Goal: Transaction & Acquisition: Book appointment/travel/reservation

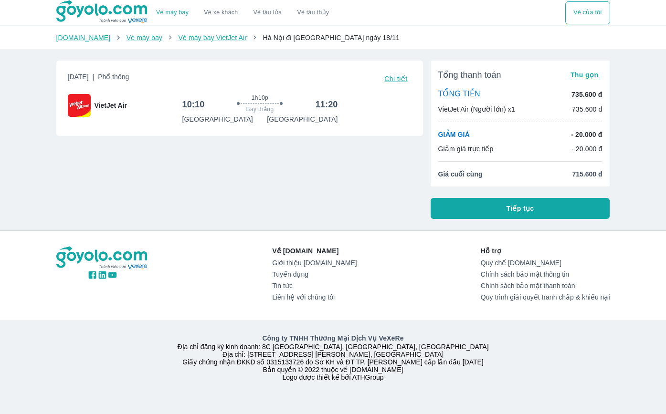
click at [400, 76] on span "Chi tiết" at bounding box center [395, 79] width 23 height 8
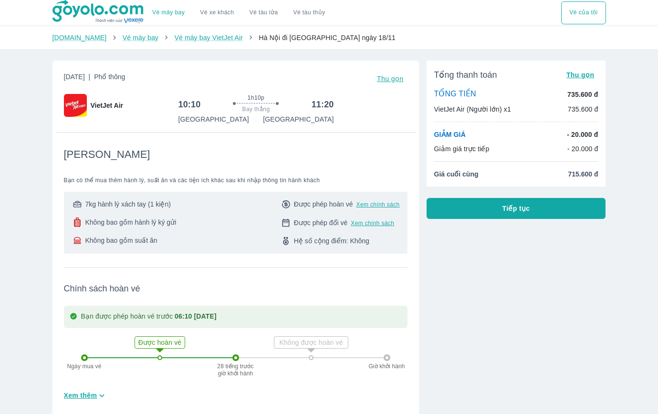
click at [490, 208] on button "Tiếp tục" at bounding box center [517, 208] width 180 height 21
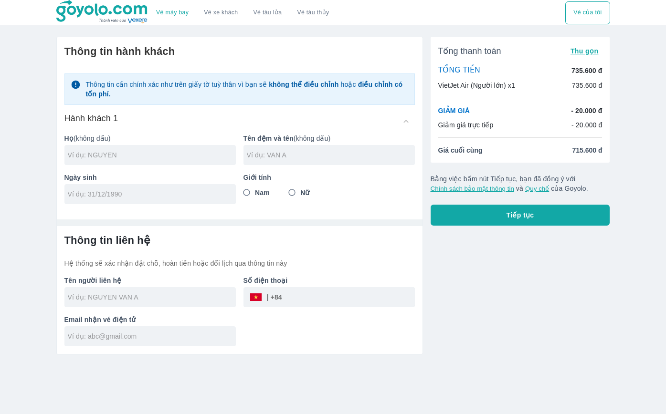
click at [152, 161] on div at bounding box center [149, 155] width 171 height 20
type input "NGO"
type input "[PERSON_NAME]"
click at [125, 197] on input "tel" at bounding box center [147, 195] width 159 height 10
type input "[DATE]"
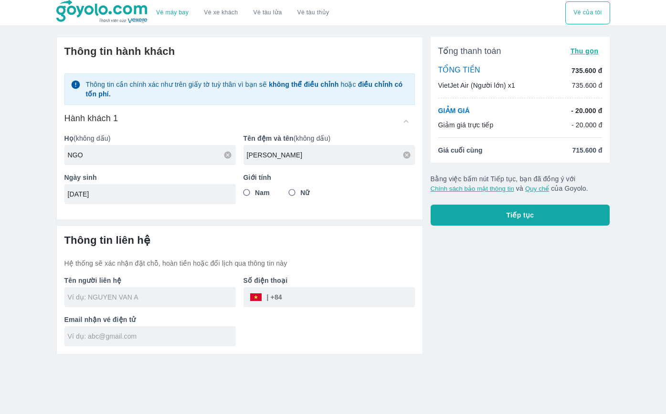
click at [252, 191] on input "Nam" at bounding box center [246, 192] width 17 height 17
radio input "true"
click at [153, 307] on div at bounding box center [149, 297] width 171 height 20
type input "[PERSON_NAME]"
click at [161, 300] on div "Thông tin liên hệ Hệ thống sẽ xác nhận đặt chỗ, hoàn tiền hoặc đổi lịch qua thô…" at bounding box center [239, 290] width 350 height 113
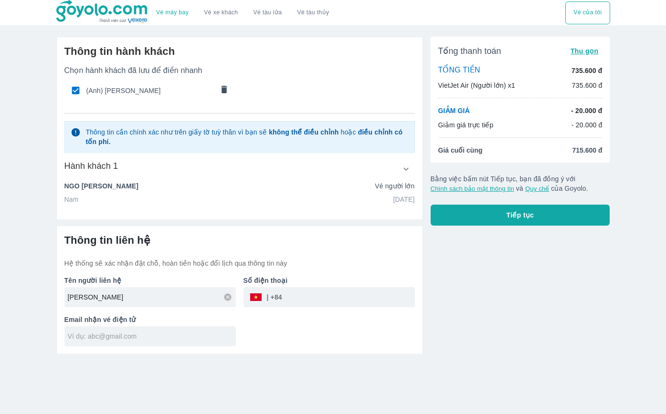
click at [307, 299] on input "tel" at bounding box center [348, 297] width 133 height 23
type input "925024948"
type input "[EMAIL_ADDRESS][DOMAIN_NAME]"
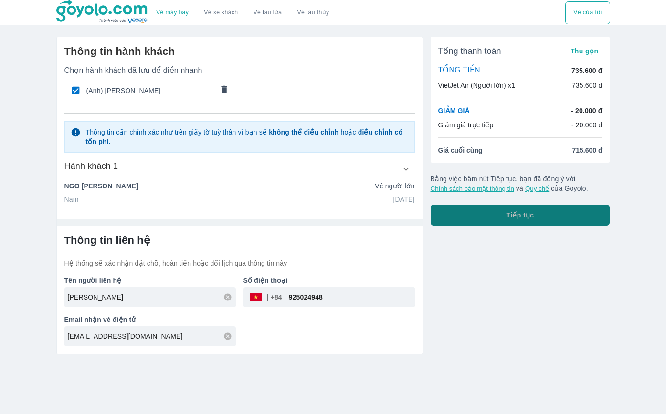
click at [544, 219] on button "Tiếp tục" at bounding box center [521, 215] width 180 height 21
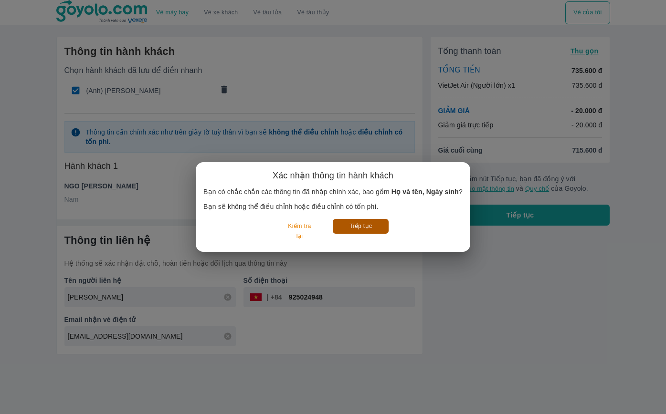
click at [359, 228] on button "Tiếp tục" at bounding box center [361, 226] width 56 height 15
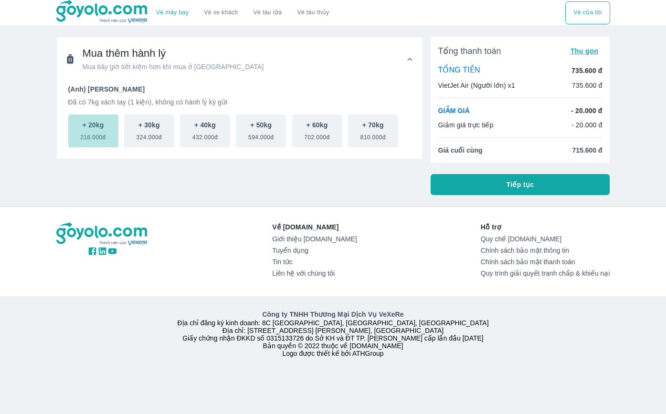
click at [87, 133] on span "216.000đ" at bounding box center [92, 135] width 25 height 11
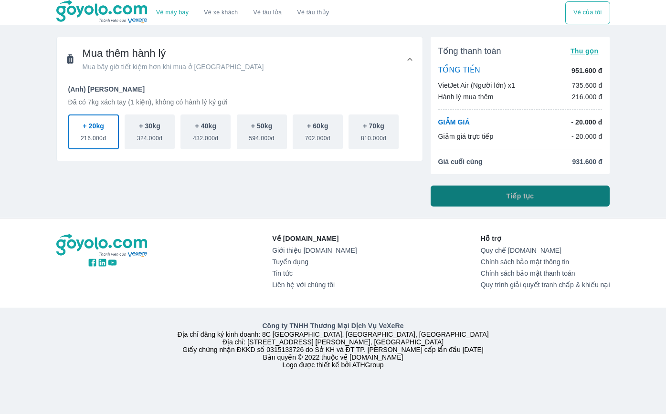
click at [505, 201] on button "Tiếp tục" at bounding box center [521, 196] width 180 height 21
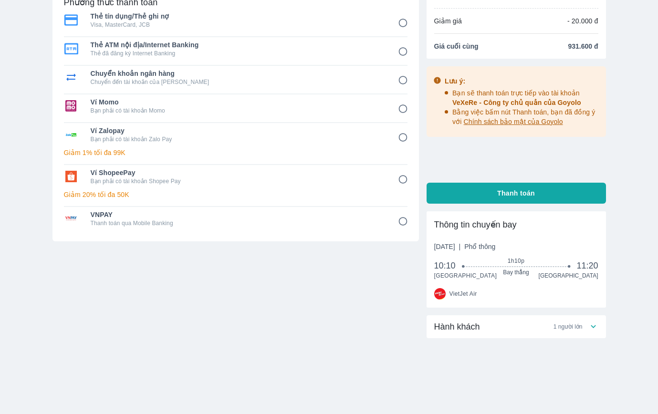
scroll to position [75, 0]
click at [584, 332] on div "Hành khách 1 người lớn" at bounding box center [511, 326] width 154 height 11
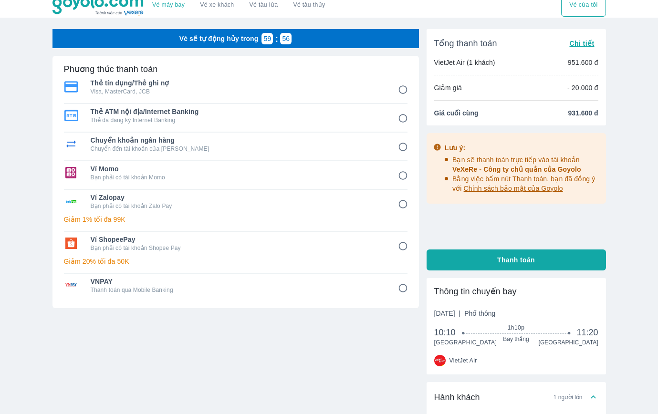
scroll to position [0, 0]
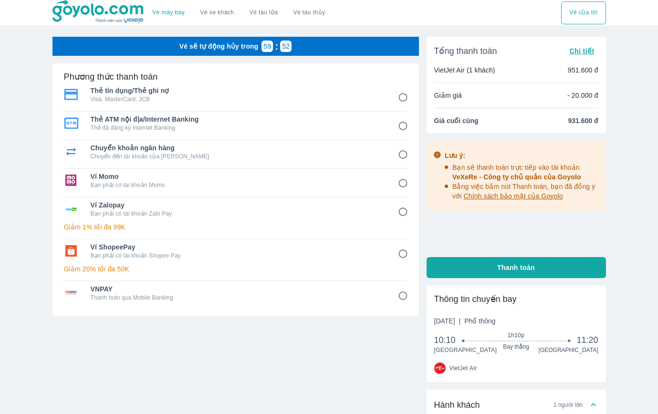
click at [287, 251] on span "Ví ShopeePay" at bounding box center [238, 248] width 294 height 10
radio input "true"
